Goal: Information Seeking & Learning: Learn about a topic

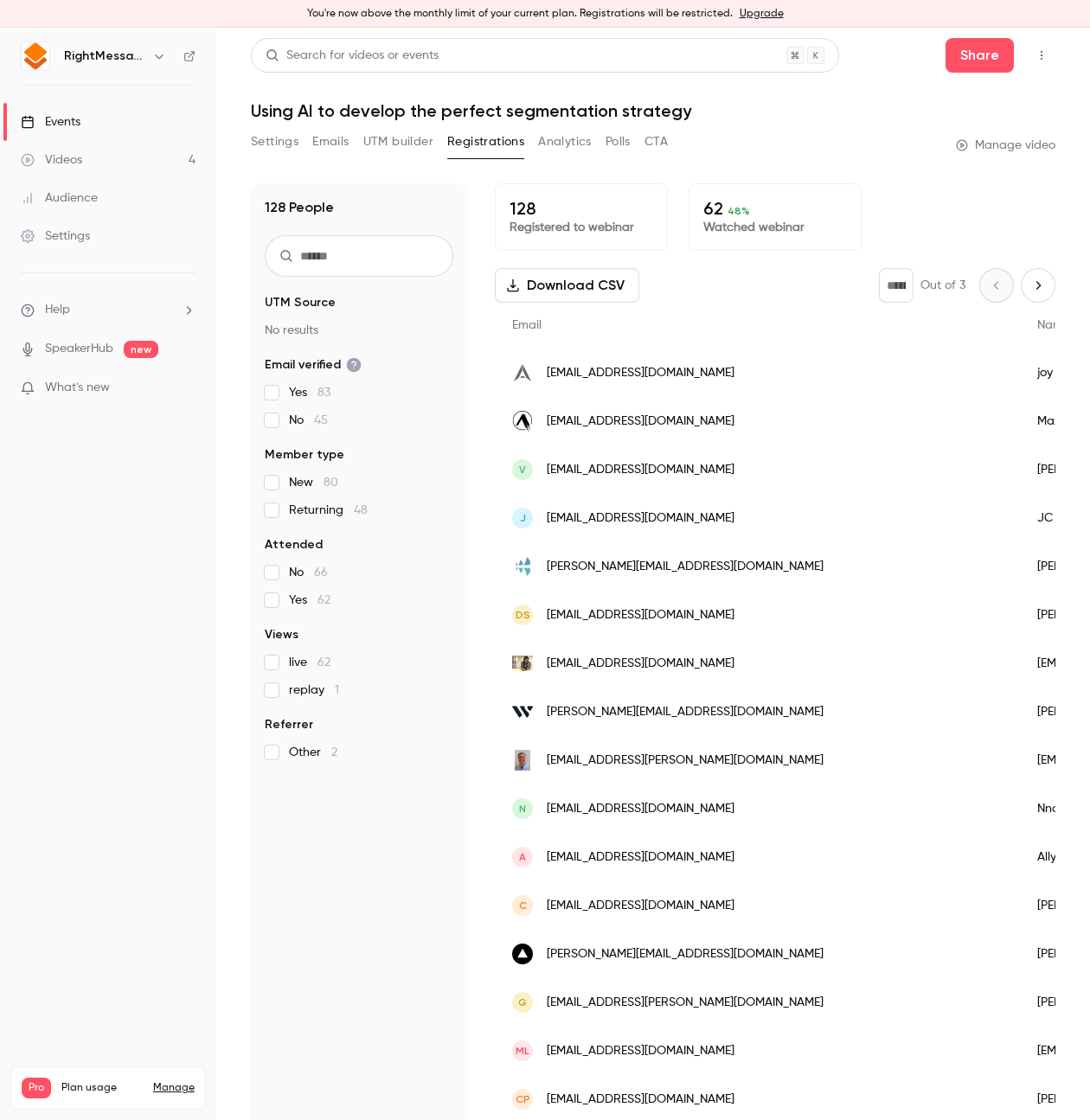
click at [544, 148] on button "Analytics" at bounding box center [565, 142] width 54 height 28
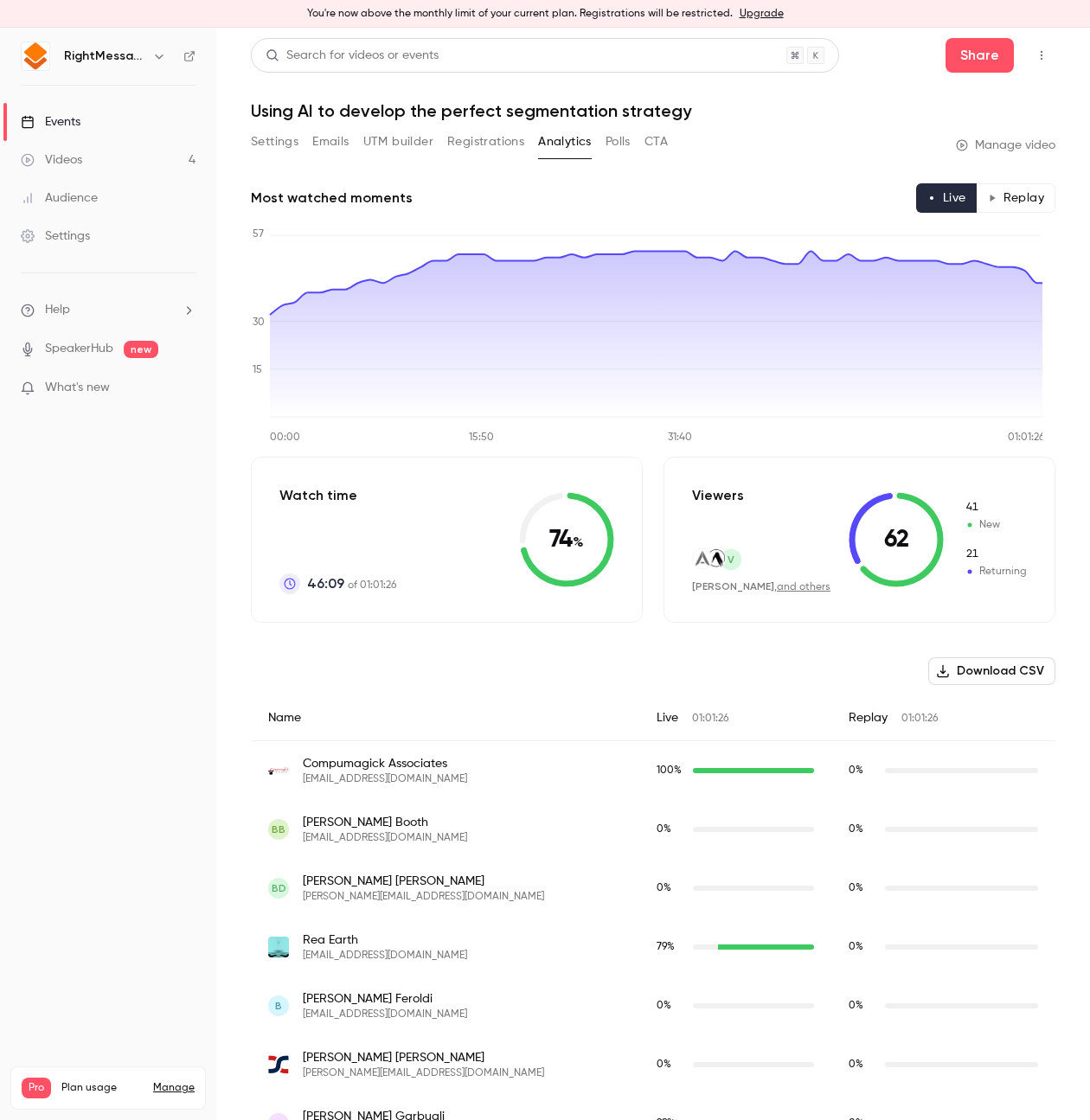
click at [501, 148] on button "Registrations" at bounding box center [486, 142] width 77 height 28
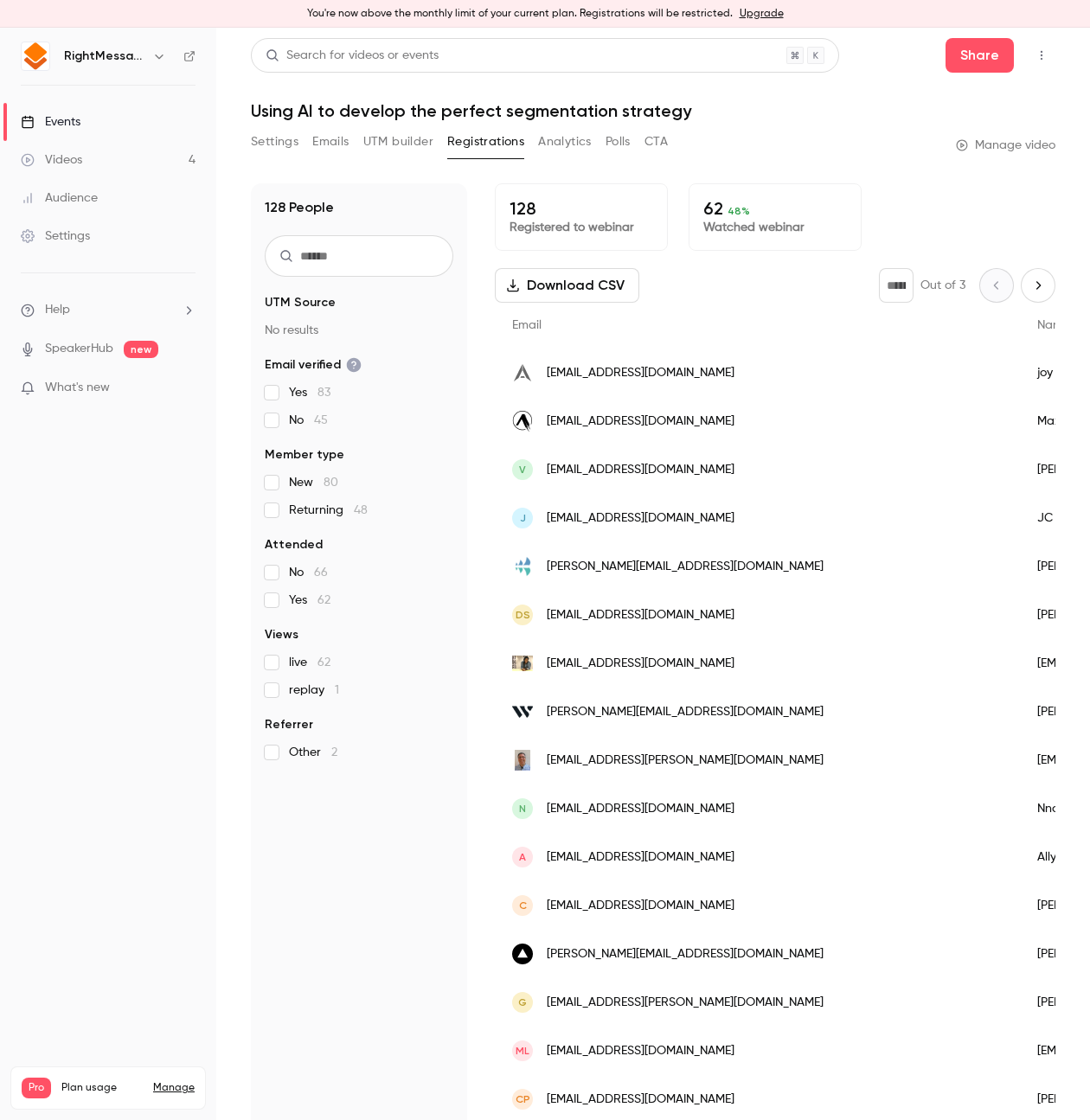
click at [332, 145] on button "Emails" at bounding box center [330, 142] width 37 height 28
